Goal: Navigation & Orientation: Find specific page/section

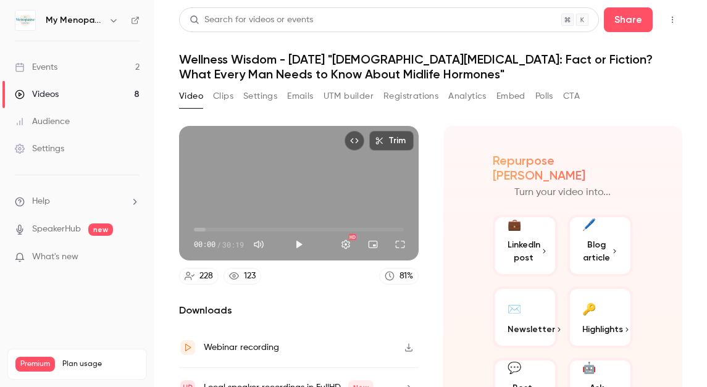
click at [111, 23] on icon "button" at bounding box center [114, 20] width 10 height 10
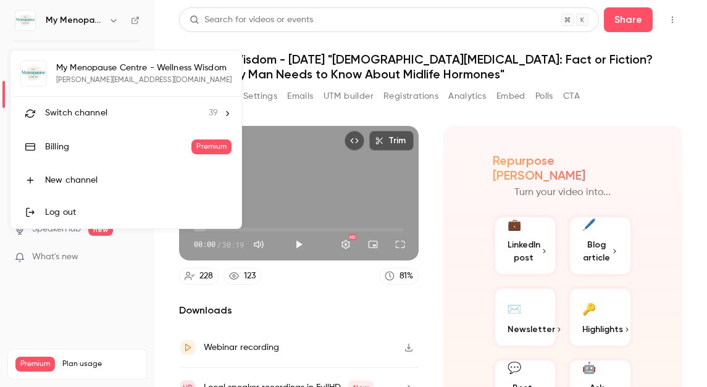
click at [110, 114] on div "Switch channel 39" at bounding box center [131, 113] width 173 height 13
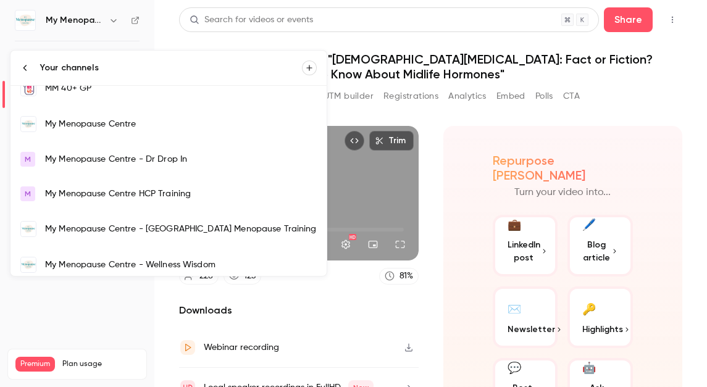
scroll to position [813, 0]
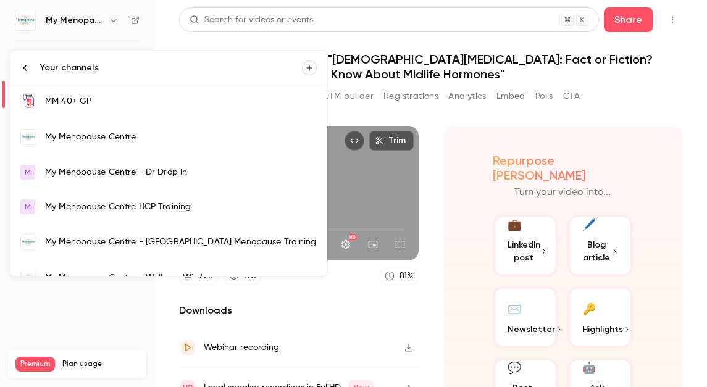
click at [77, 137] on div "My Menopause Centre" at bounding box center [181, 137] width 272 height 12
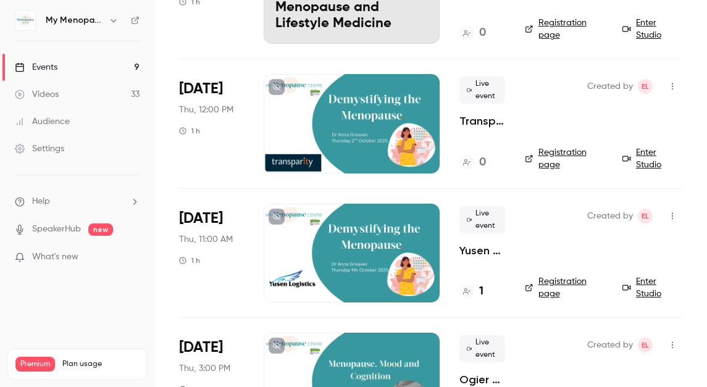
scroll to position [174, 0]
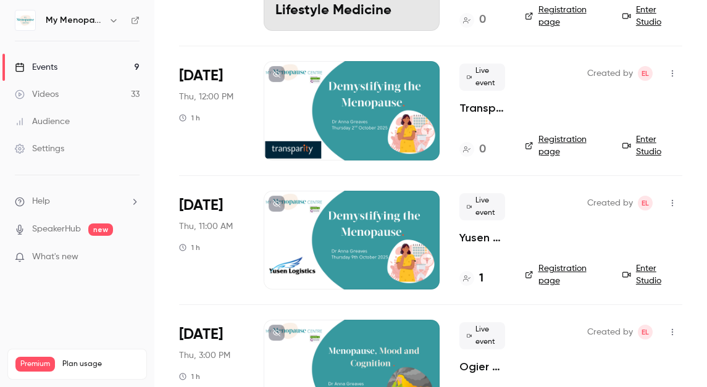
click at [343, 114] on div at bounding box center [352, 110] width 176 height 99
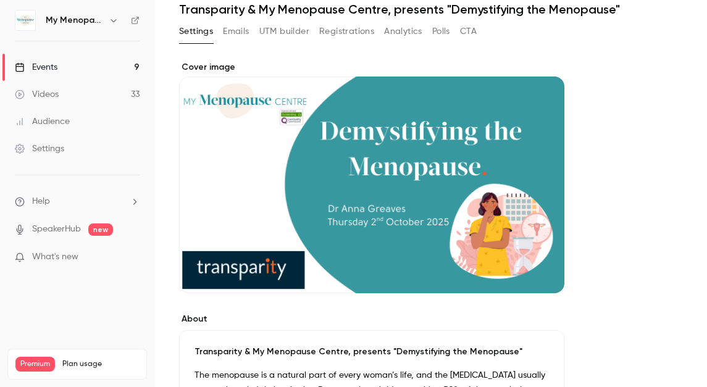
scroll to position [49, 0]
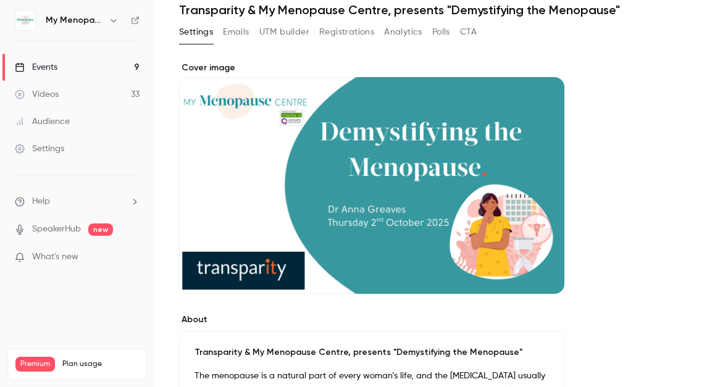
click at [330, 177] on div "Cover image" at bounding box center [371, 178] width 385 height 232
click at [0, 0] on input "Cover image" at bounding box center [0, 0] width 0 height 0
click at [44, 65] on div "Events" at bounding box center [36, 67] width 43 height 12
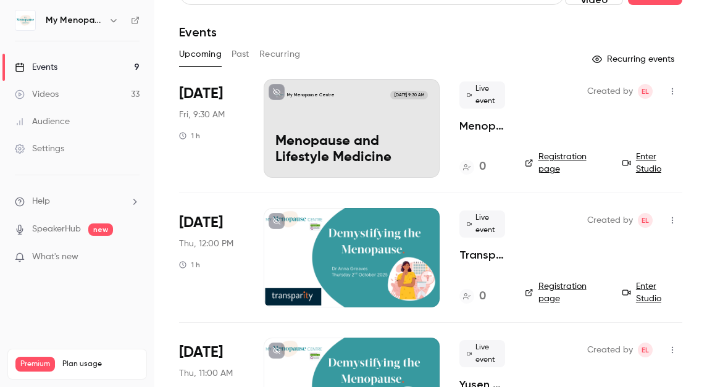
scroll to position [19, 0]
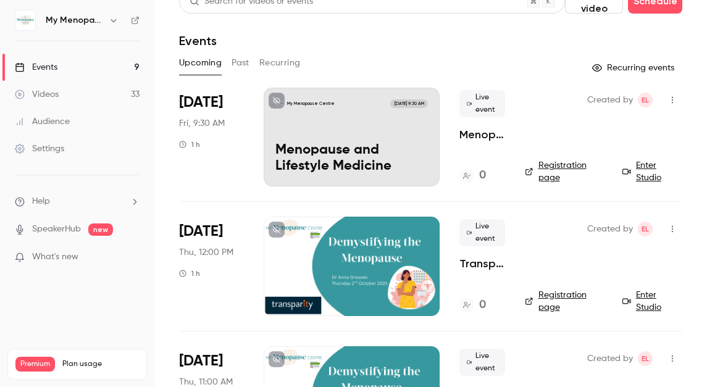
click at [647, 168] on link "Enter Studio" at bounding box center [652, 171] width 60 height 25
